Goal: Information Seeking & Learning: Learn about a topic

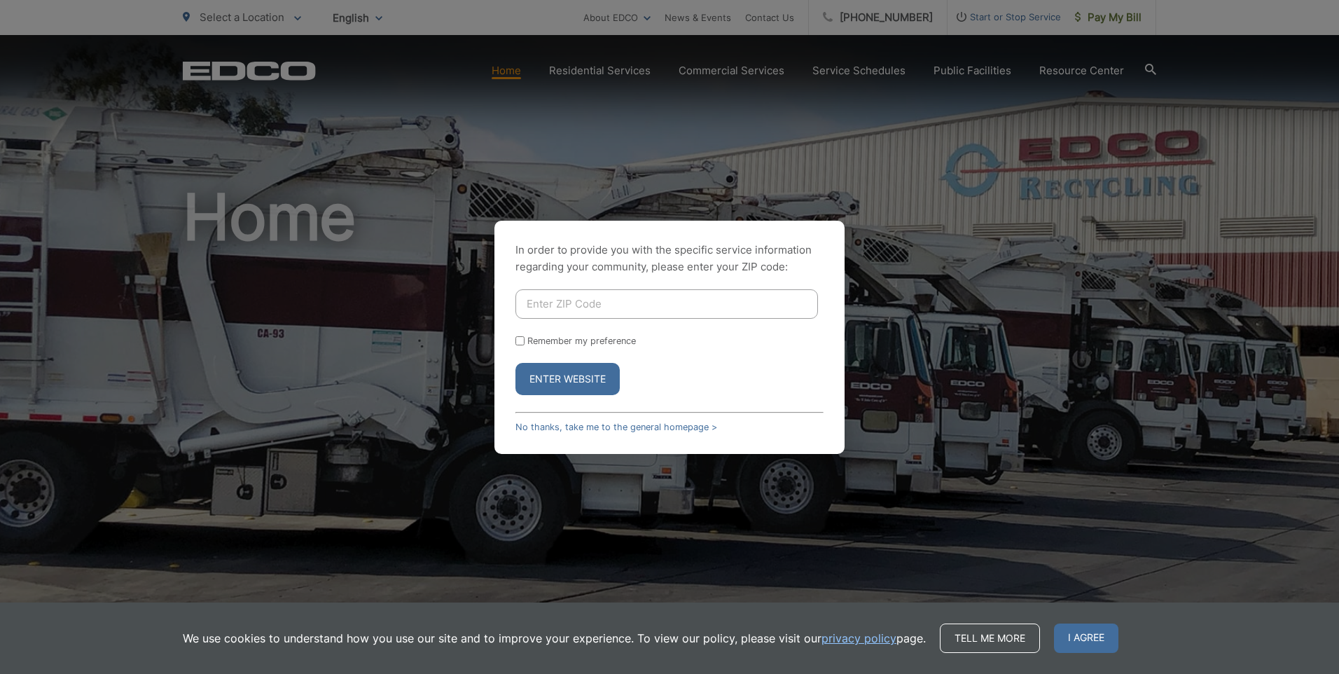
click at [614, 311] on input "Enter ZIP Code" at bounding box center [667, 303] width 303 height 29
type input "92110"
click at [516, 363] on button "Enter Website" at bounding box center [568, 379] width 104 height 32
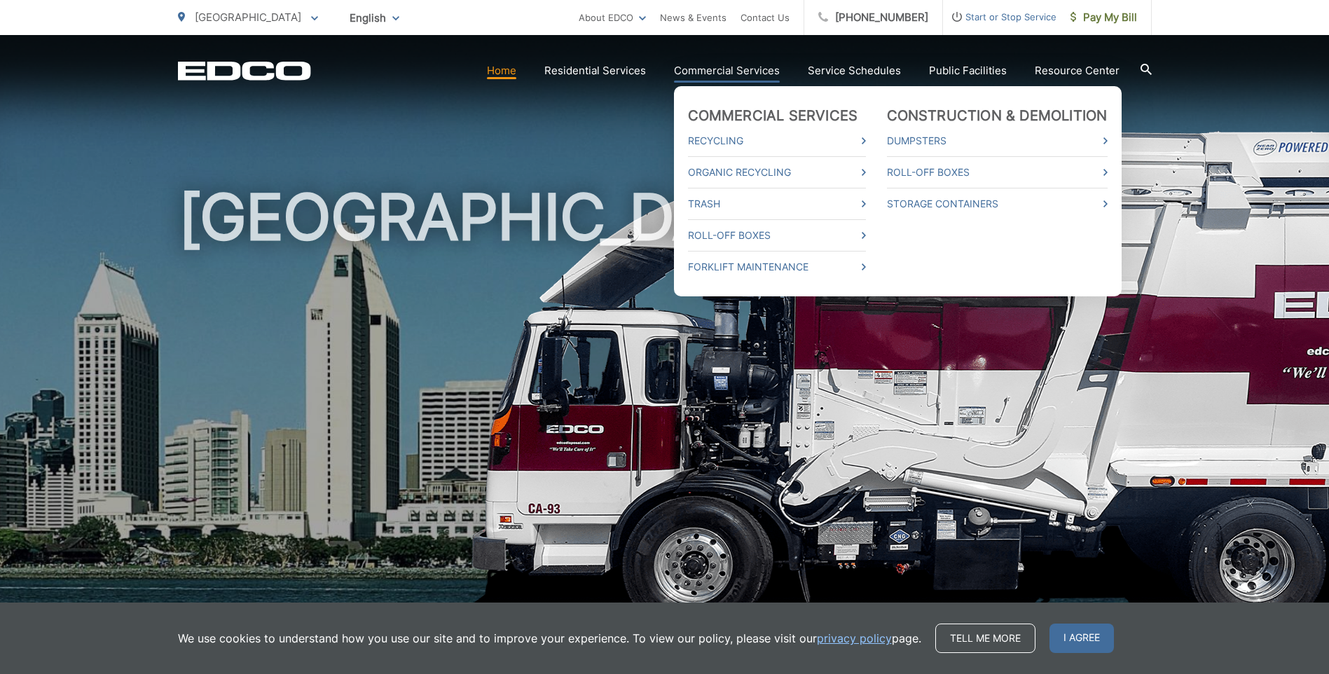
click at [747, 70] on link "Commercial Services" at bounding box center [727, 70] width 106 height 17
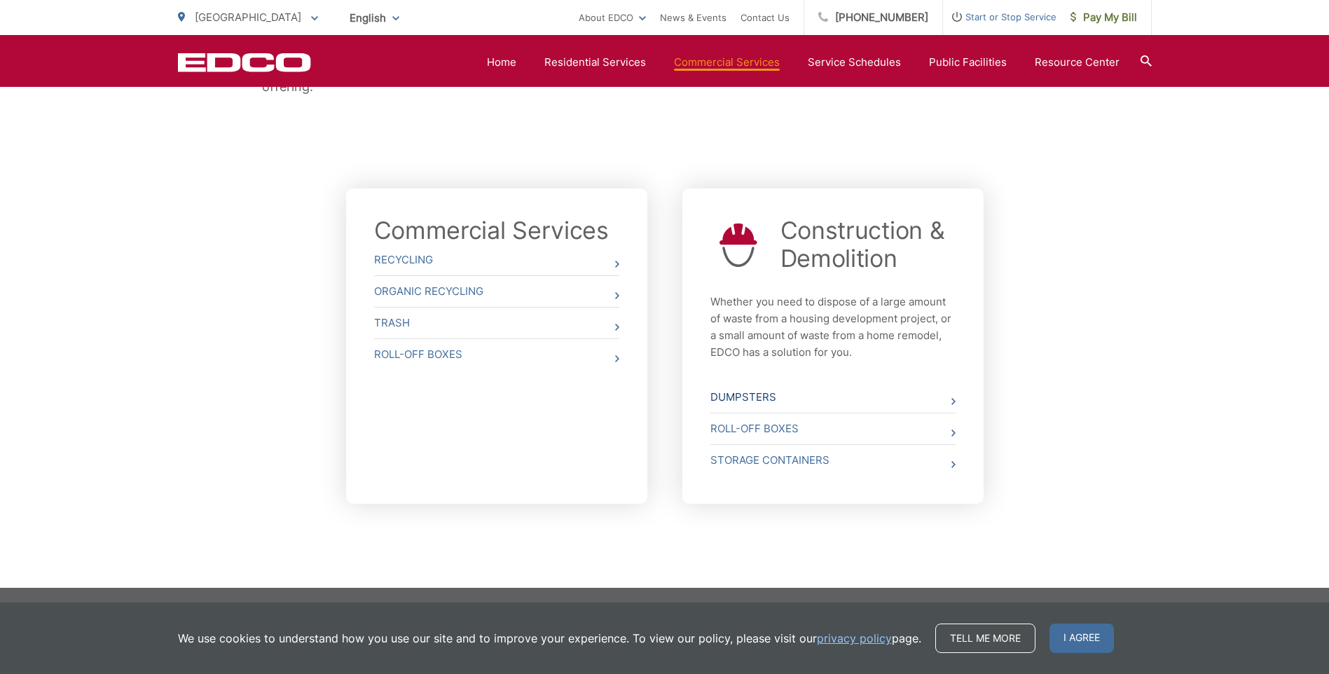
scroll to position [429, 0]
click at [614, 322] on link "Trash" at bounding box center [496, 322] width 245 height 31
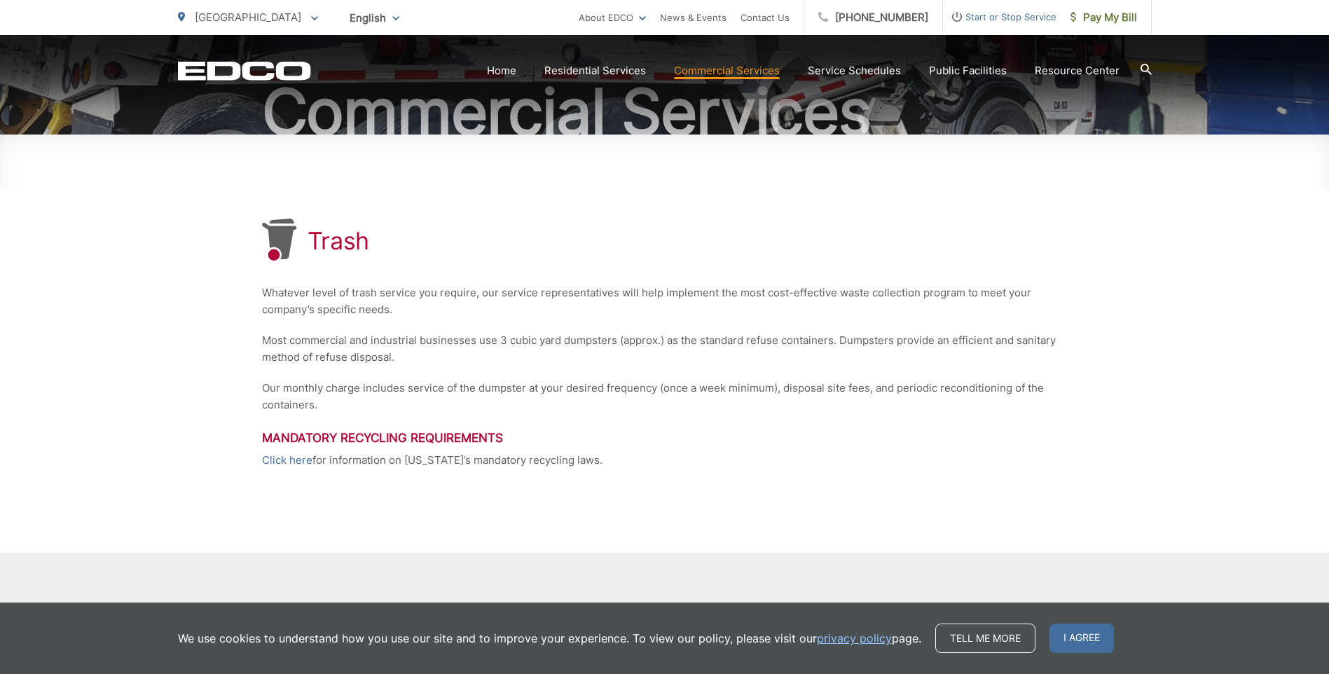
scroll to position [210, 0]
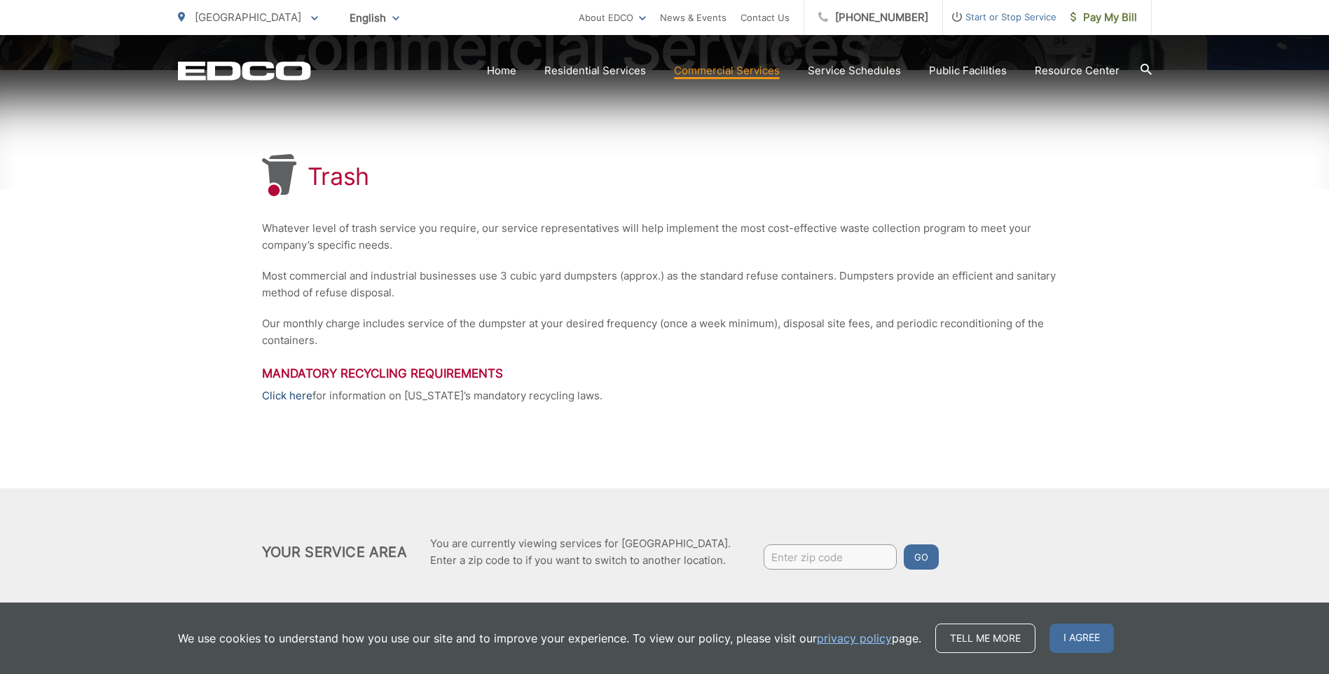
click at [305, 395] on link "Click here" at bounding box center [287, 395] width 50 height 17
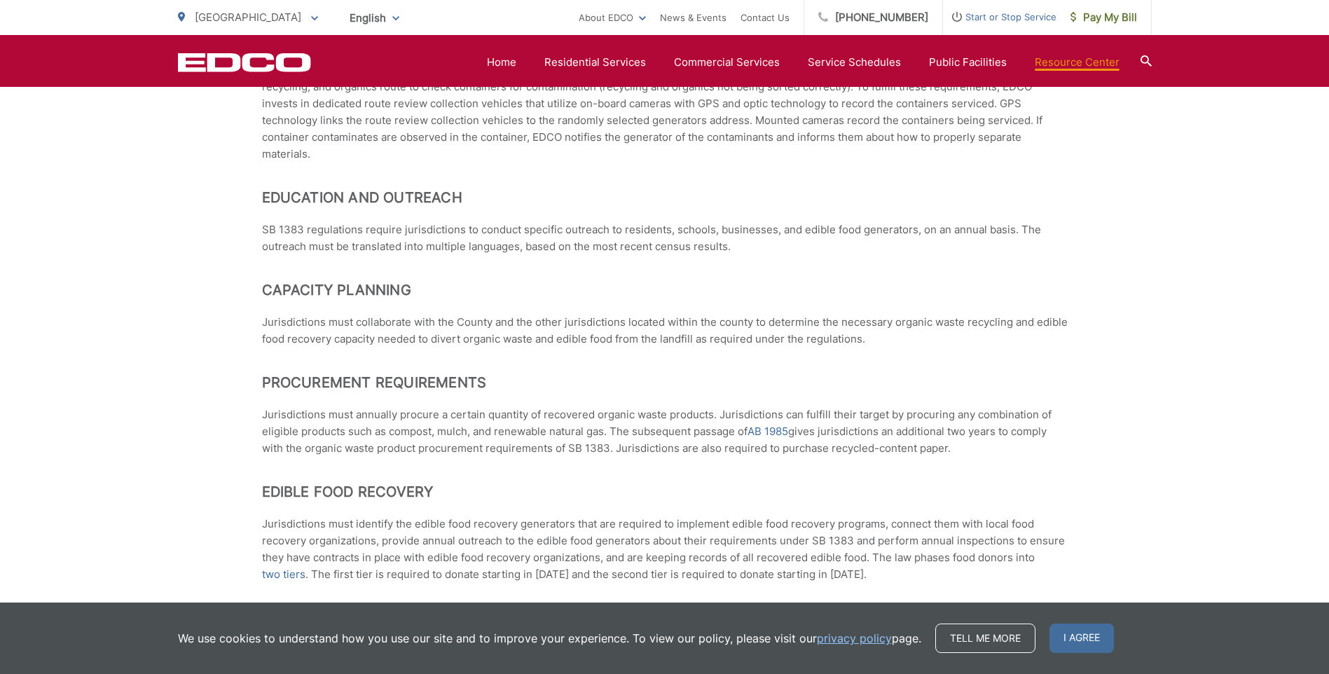
scroll to position [841, 0]
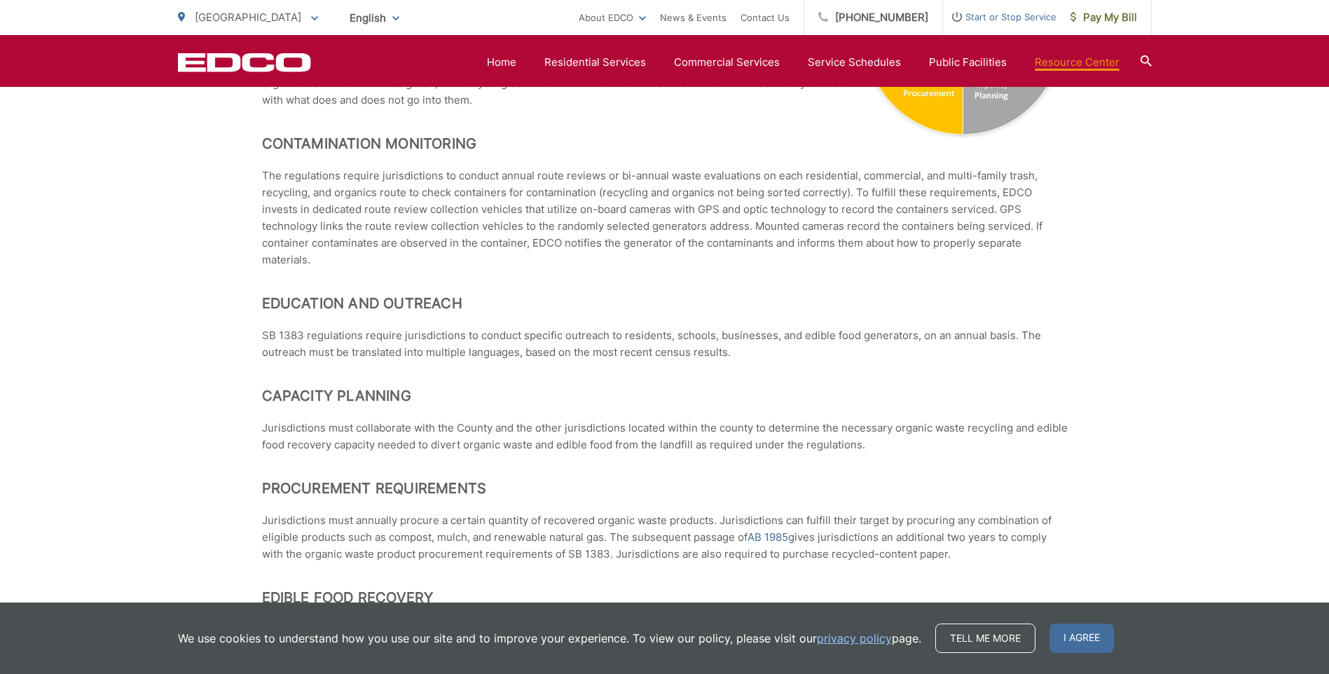
click at [645, 312] on h2 "Education and Outreach" at bounding box center [665, 303] width 806 height 17
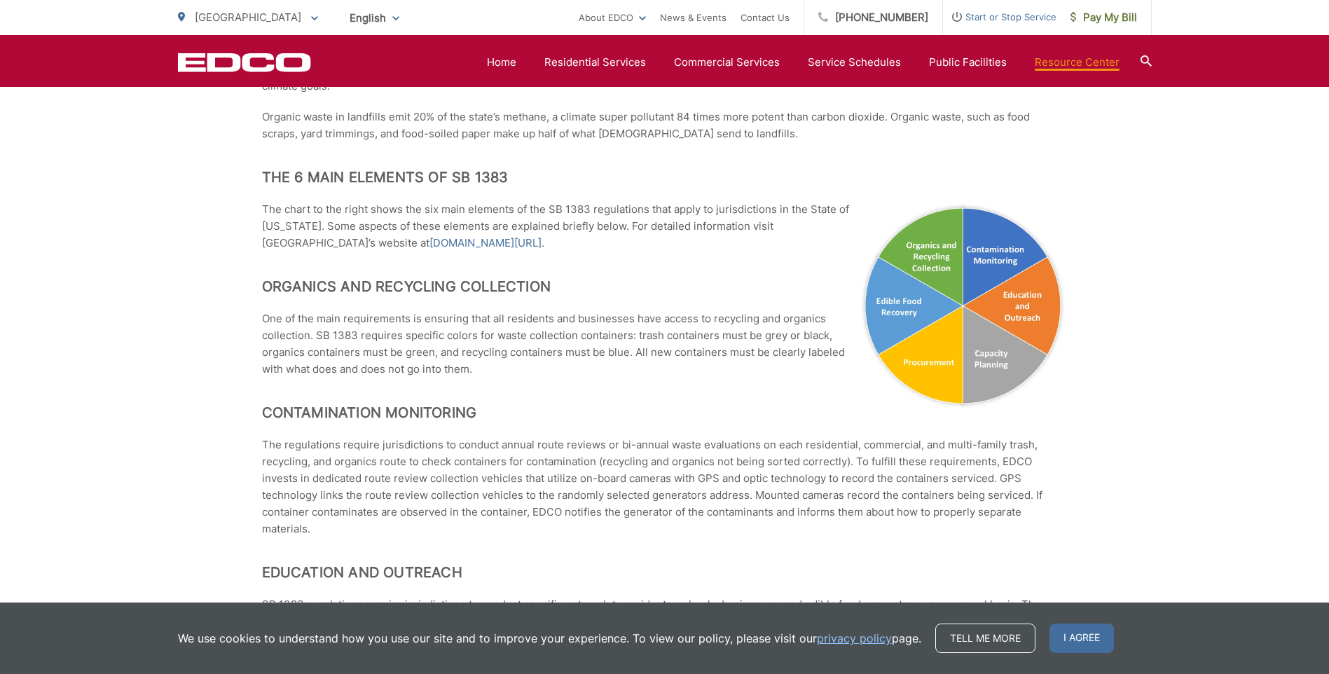
scroll to position [560, 0]
